Goal: Contribute content: Add original content to the website for others to see

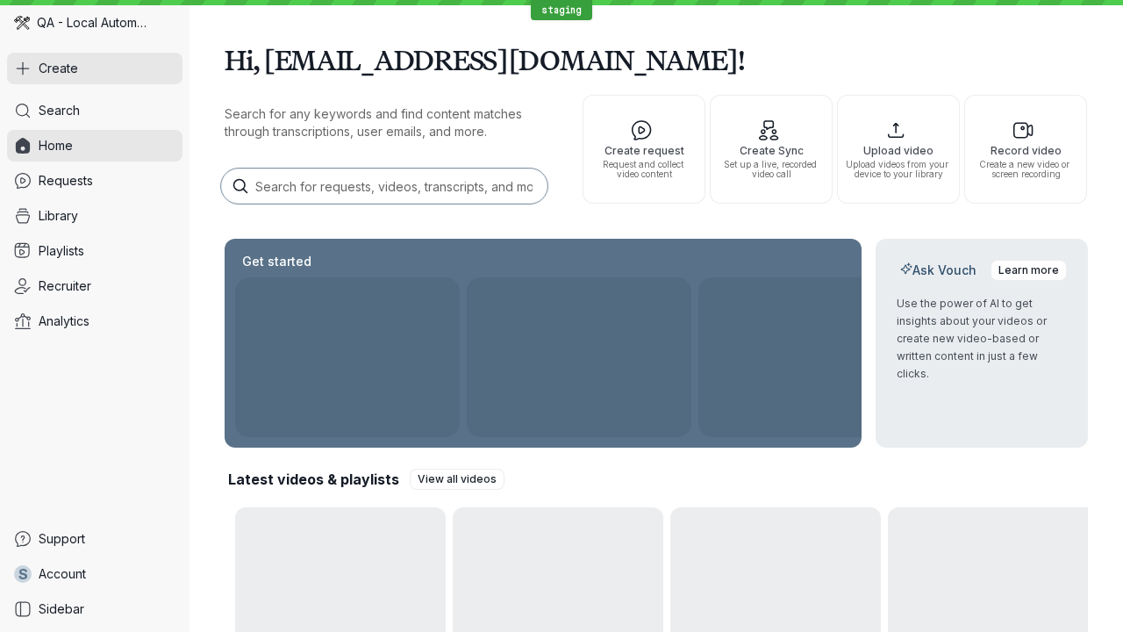
click at [95, 68] on button "Create" at bounding box center [94, 69] width 175 height 32
